Goal: Find contact information: Find contact information

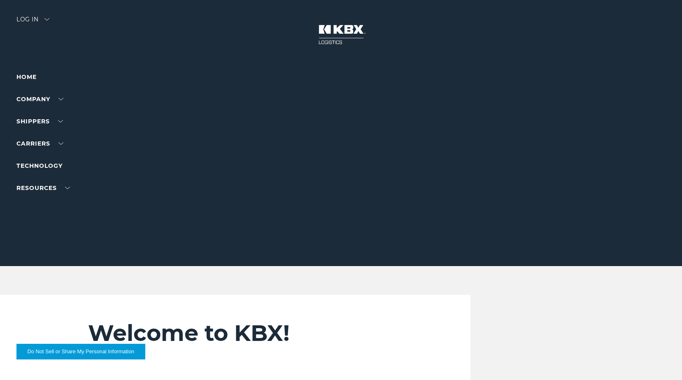
click at [34, 19] on div "Log in" at bounding box center [32, 22] width 33 height 12
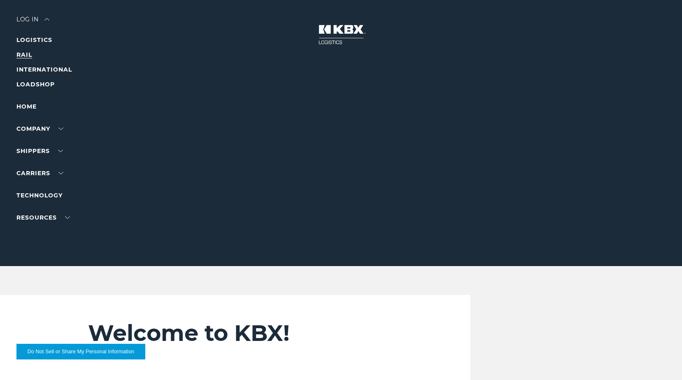
click at [26, 54] on link "RAIL" at bounding box center [24, 54] width 16 height 7
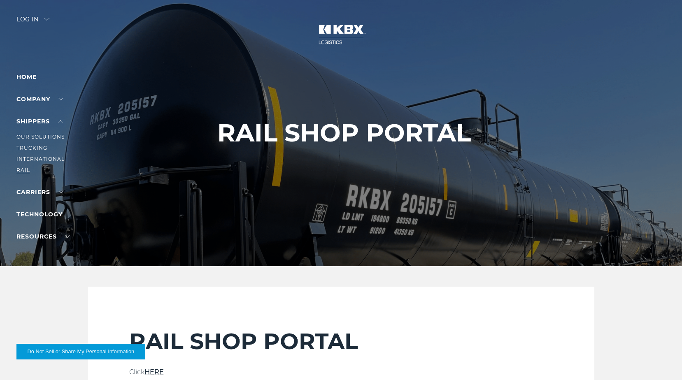
click at [24, 171] on link "RAIL" at bounding box center [23, 170] width 14 height 6
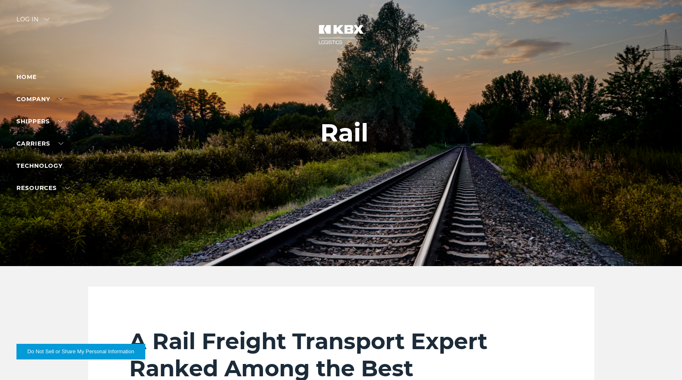
click at [36, 20] on div "Log in" at bounding box center [32, 22] width 33 height 12
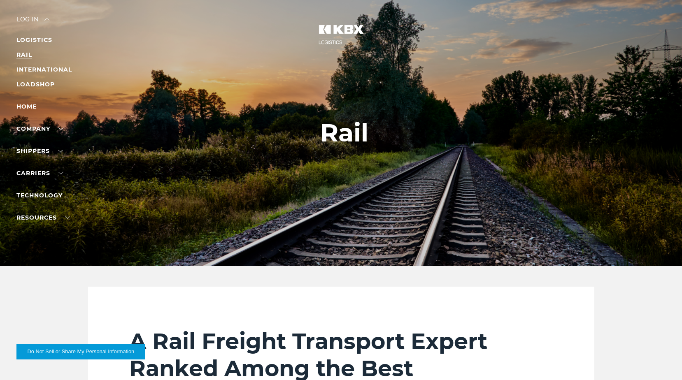
click at [26, 54] on link "RAIL" at bounding box center [24, 54] width 16 height 7
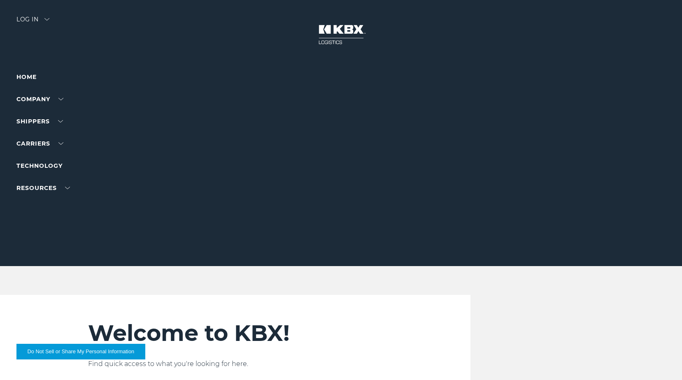
click at [30, 19] on div "Log in" at bounding box center [32, 22] width 33 height 12
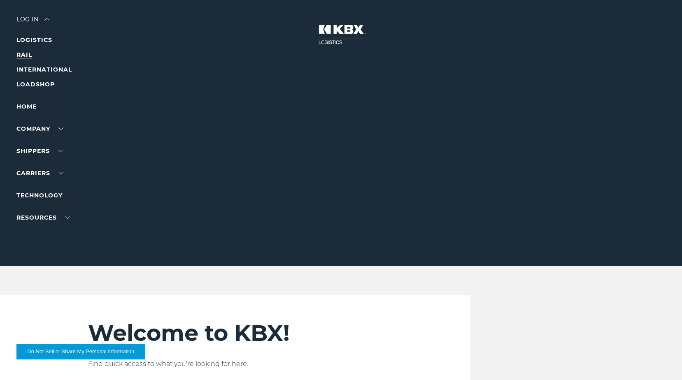
click at [25, 55] on link "RAIL" at bounding box center [24, 54] width 16 height 7
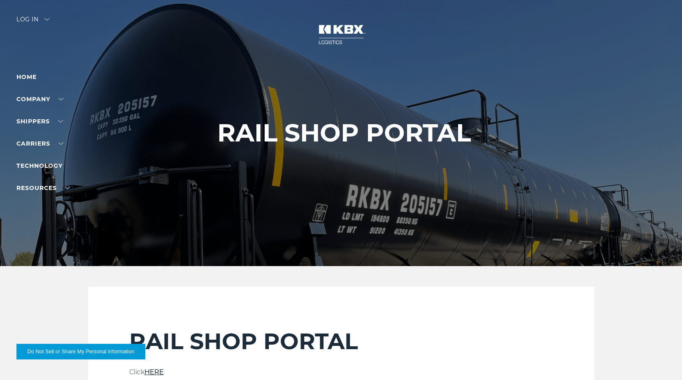
click at [30, 18] on div "Log in" at bounding box center [32, 22] width 33 height 12
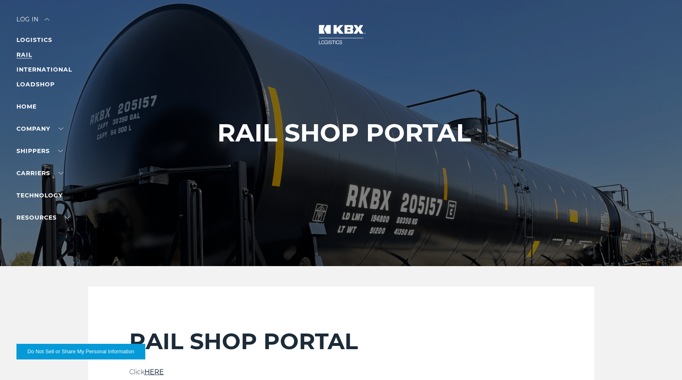
click at [25, 53] on link "RAIL" at bounding box center [24, 54] width 16 height 7
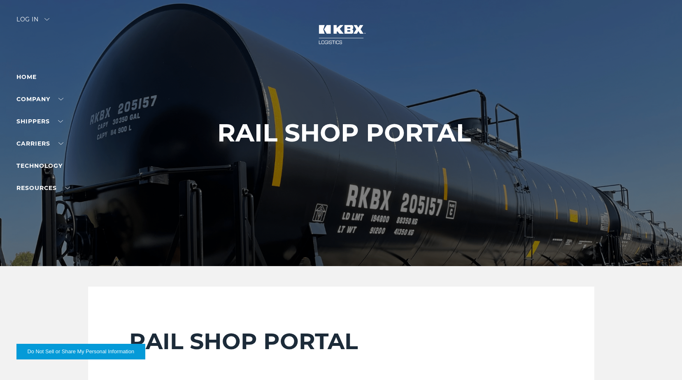
click at [333, 133] on h1 "RAIL SHOP PORTAL" at bounding box center [344, 133] width 254 height 28
click at [336, 142] on h1 "RAIL SHOP PORTAL" at bounding box center [344, 133] width 254 height 28
click at [342, 30] on img at bounding box center [341, 34] width 62 height 36
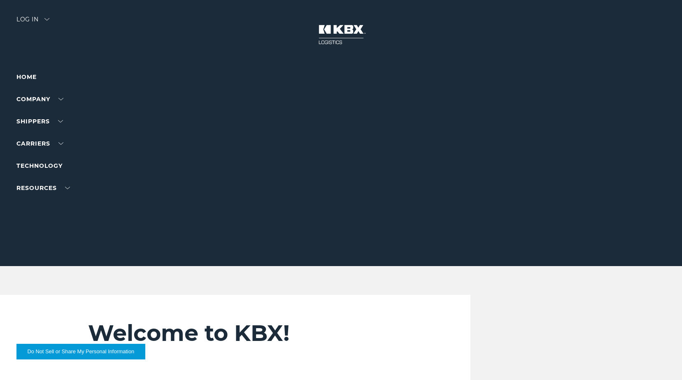
click at [35, 18] on div "Log in" at bounding box center [32, 22] width 33 height 12
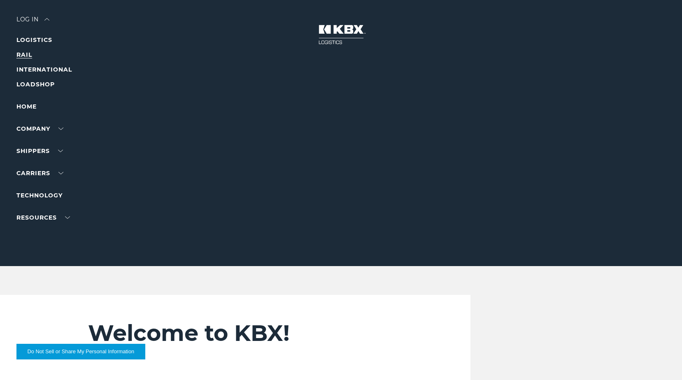
click at [22, 55] on link "RAIL" at bounding box center [24, 54] width 16 height 7
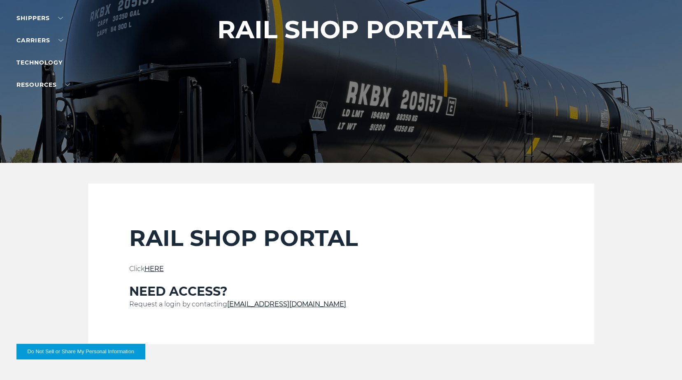
scroll to position [124, 0]
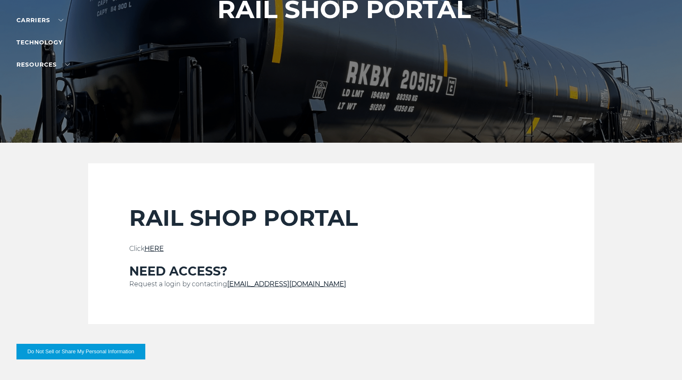
click at [156, 249] on link "HERE" at bounding box center [154, 249] width 19 height 8
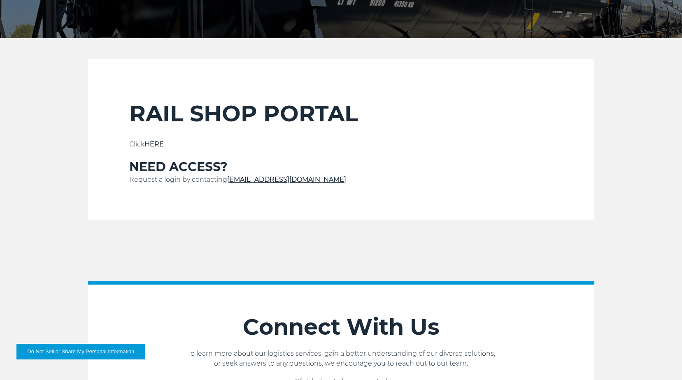
scroll to position [247, 0]
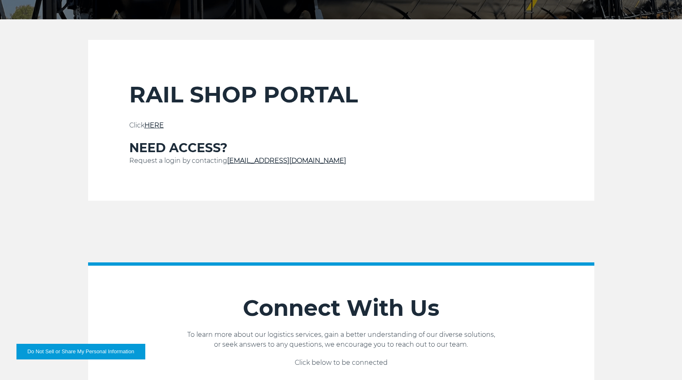
click at [260, 161] on link "[EMAIL_ADDRESS][DOMAIN_NAME]" at bounding box center [286, 161] width 119 height 8
drag, startPoint x: 296, startPoint y: 159, endPoint x: 229, endPoint y: 167, distance: 67.6
click at [229, 167] on div "RAIL SHOP PORTAL Click HERE NEED ACCESS? Request a login by contacting [EMAIL_A…" at bounding box center [341, 141] width 424 height 120
drag, startPoint x: 229, startPoint y: 167, endPoint x: 259, endPoint y: 161, distance: 30.2
copy link "[EMAIL_ADDRESS][DOMAIN_NAME]"
